Goal: Information Seeking & Learning: Learn about a topic

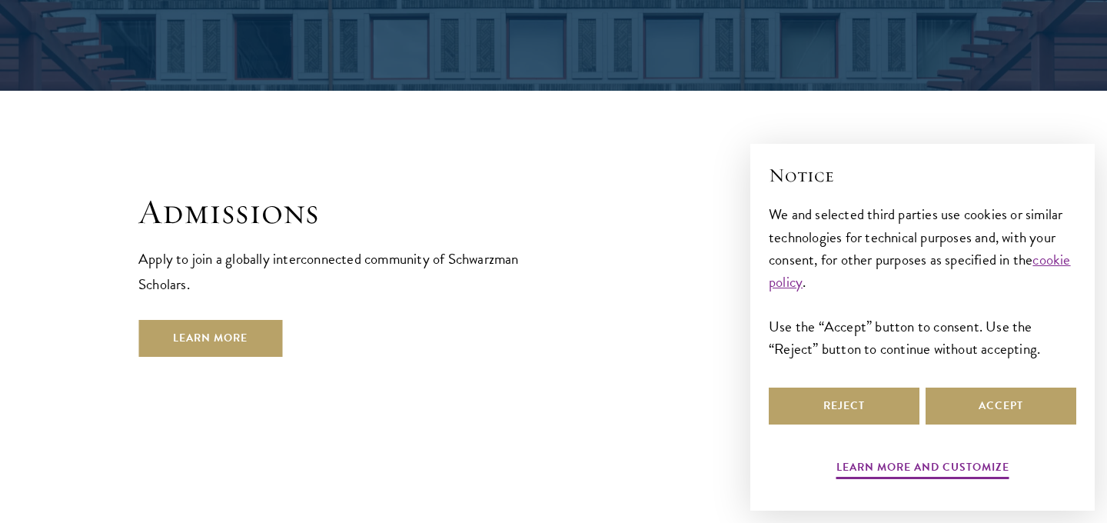
scroll to position [2495, 0]
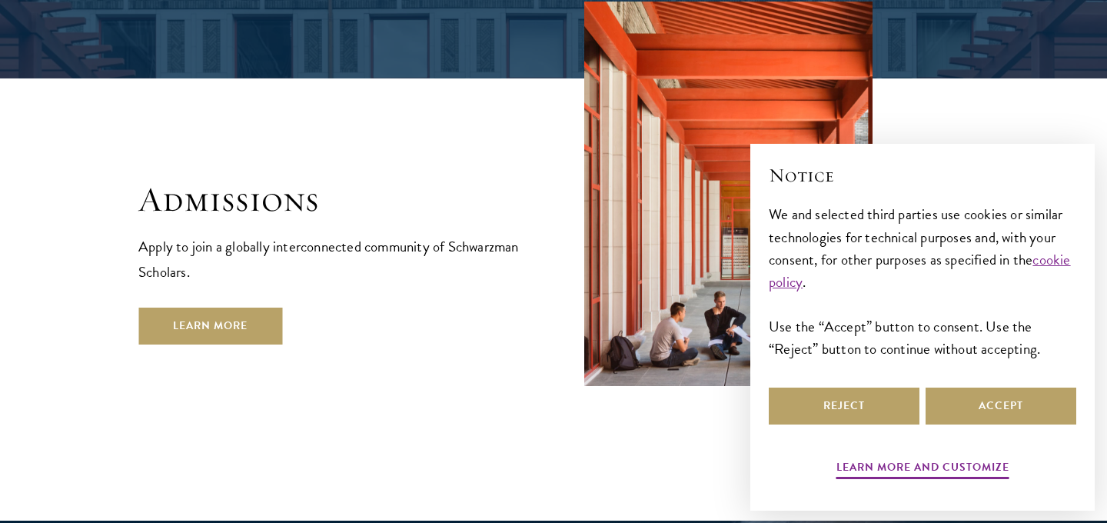
click at [196, 234] on p "Apply to join a globally interconnected community of Schwarzman Scholars." at bounding box center [330, 259] width 384 height 51
click at [199, 307] on link "Learn More" at bounding box center [210, 325] width 144 height 37
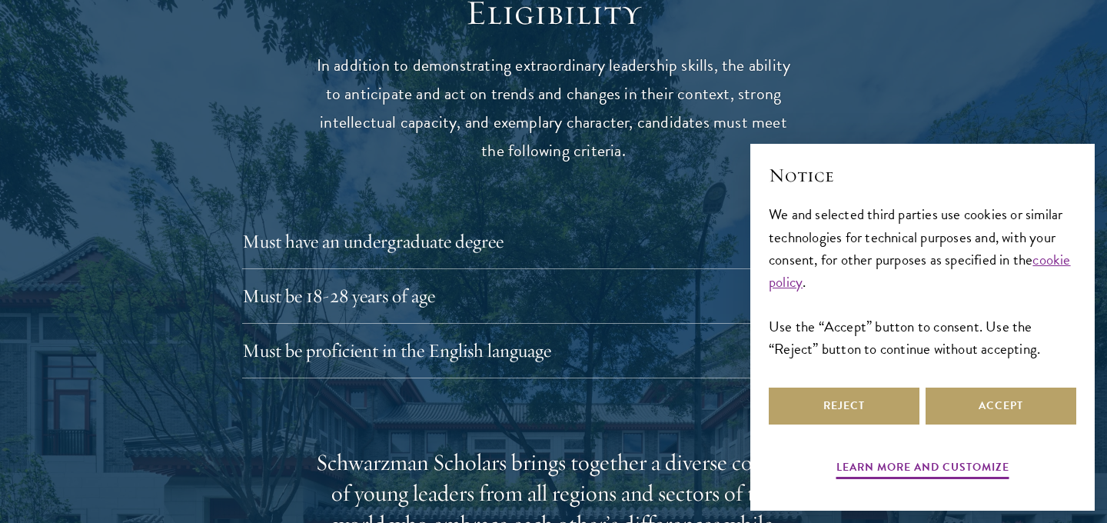
scroll to position [2064, 0]
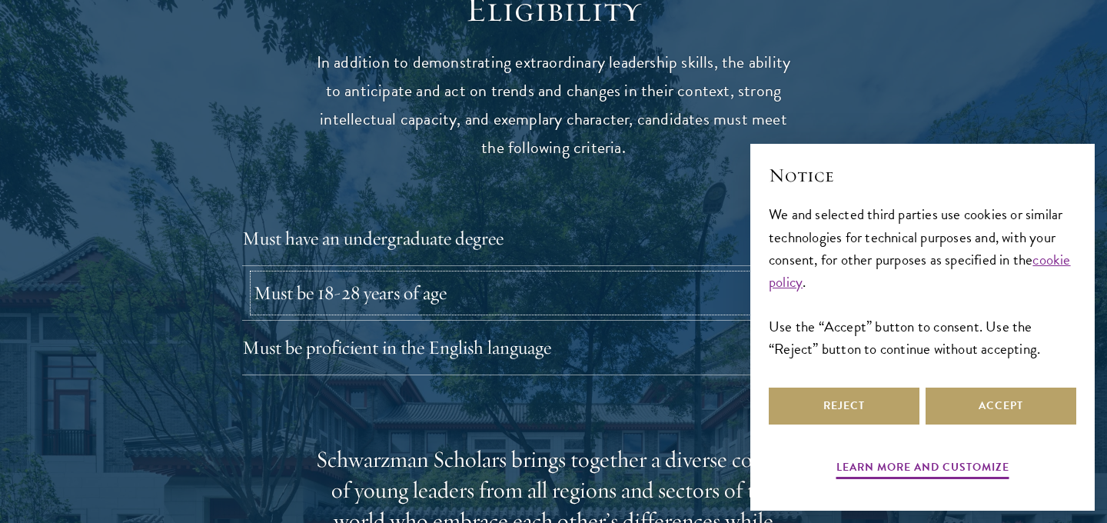
click at [304, 274] on button "Must be 18-28 years of age" at bounding box center [565, 292] width 623 height 37
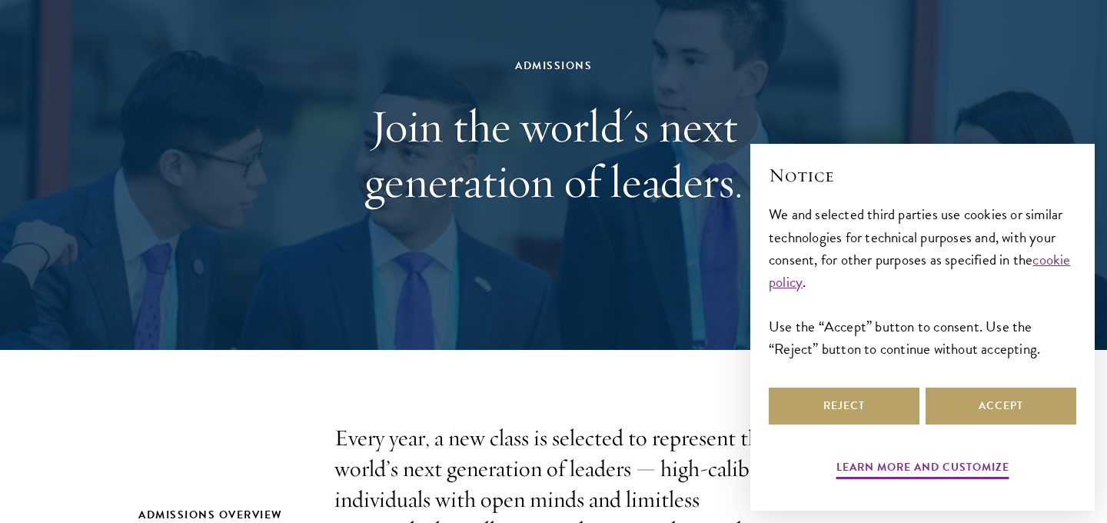
scroll to position [0, 0]
